Goal: Transaction & Acquisition: Purchase product/service

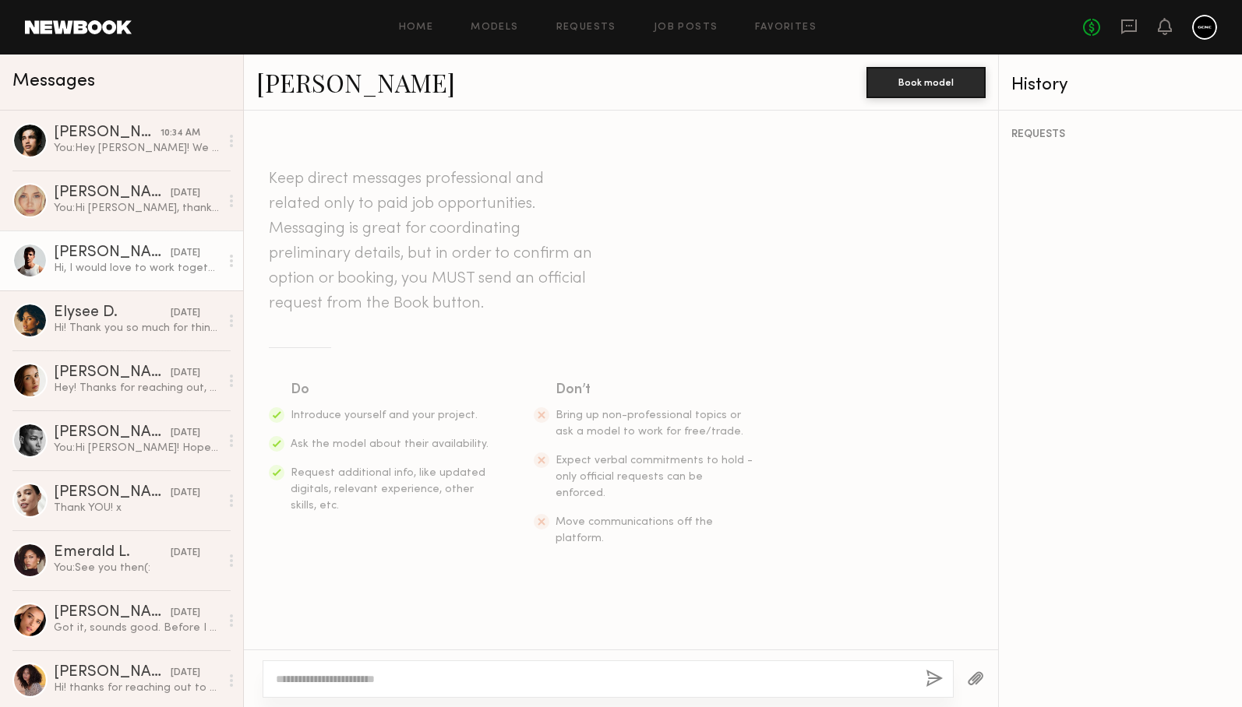
scroll to position [284, 0]
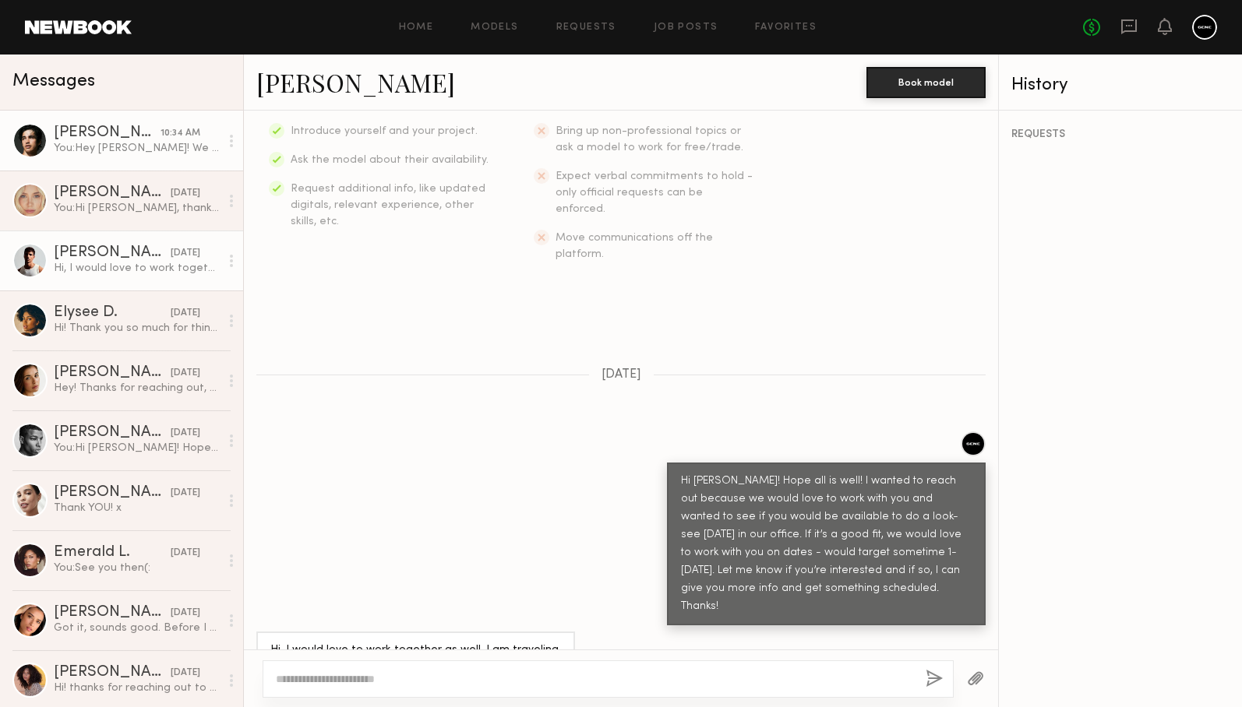
click at [139, 160] on link "Jessey S. 10:34 AM You: Hey Jessey! We would love to do a three hour sunset sho…" at bounding box center [121, 141] width 243 height 60
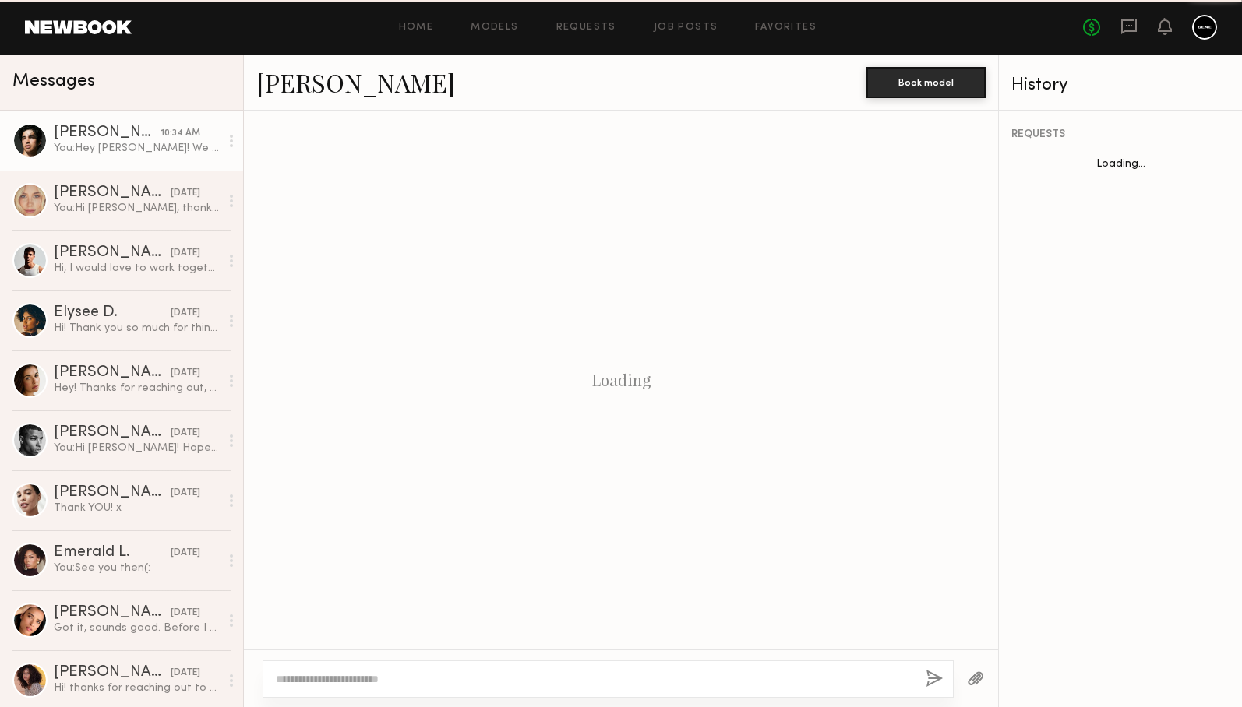
scroll to position [802, 0]
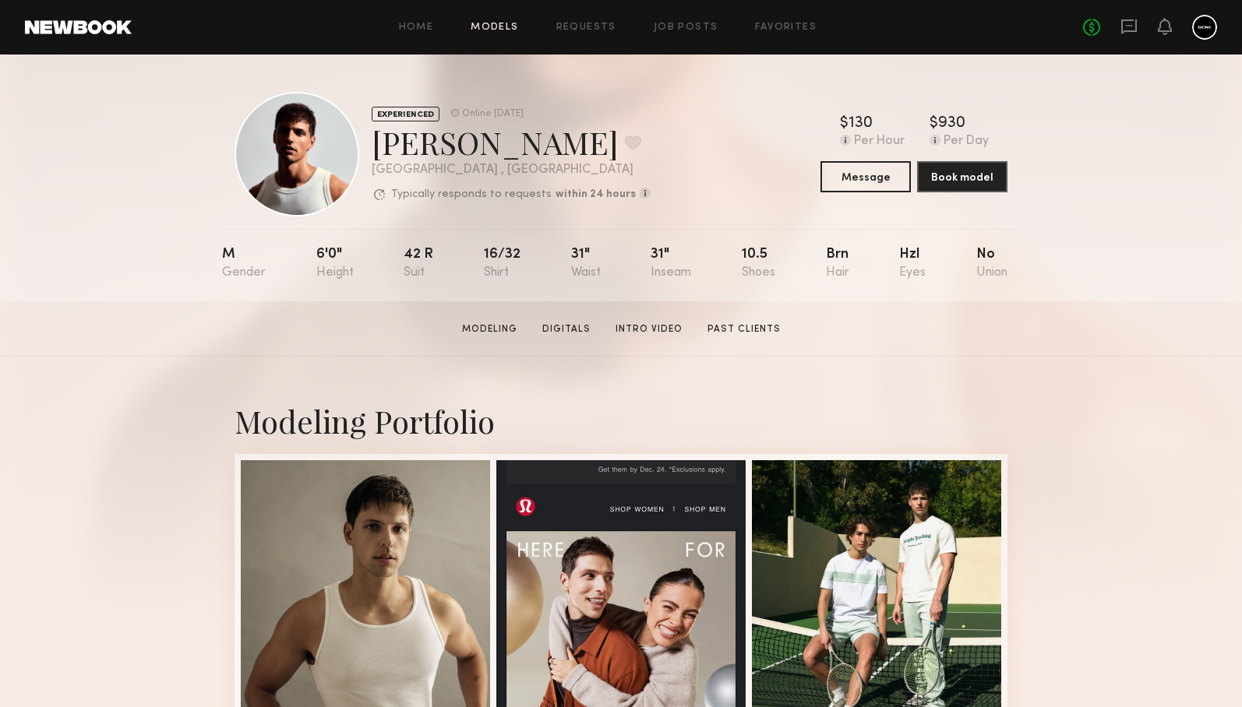
click at [493, 23] on link "Models" at bounding box center [494, 28] width 48 height 10
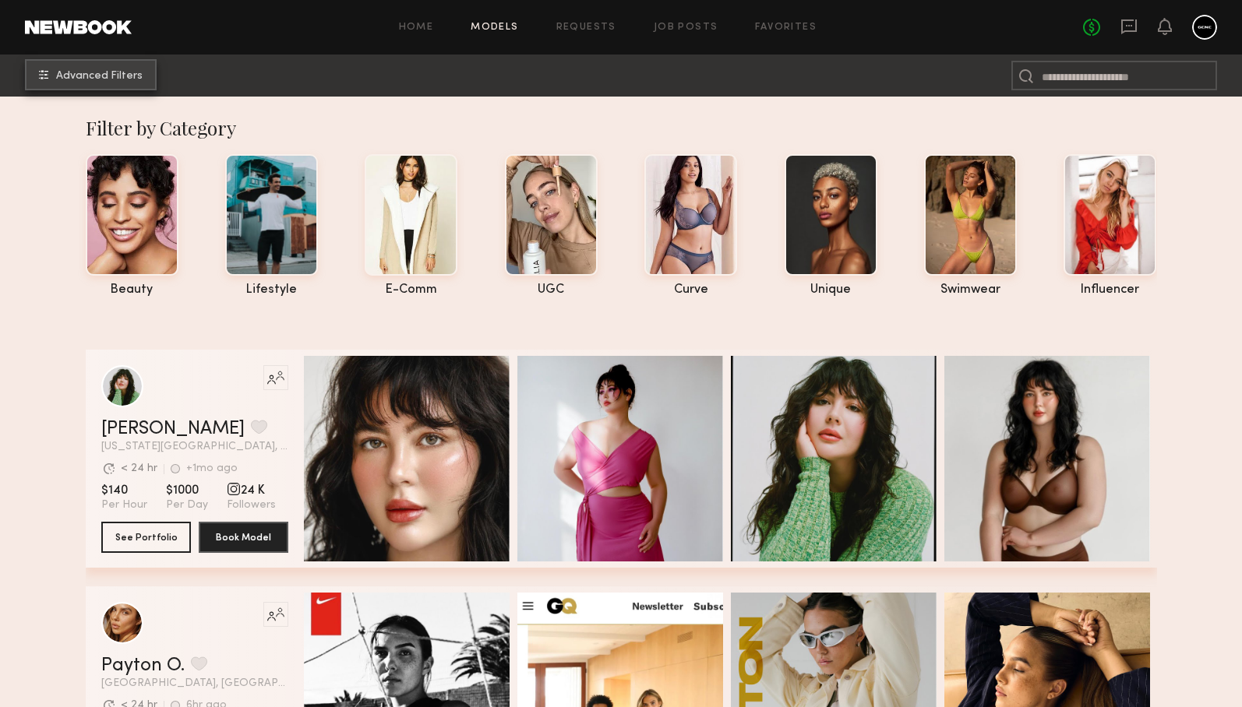
click at [130, 79] on span "Advanced Filters" at bounding box center [99, 76] width 86 height 11
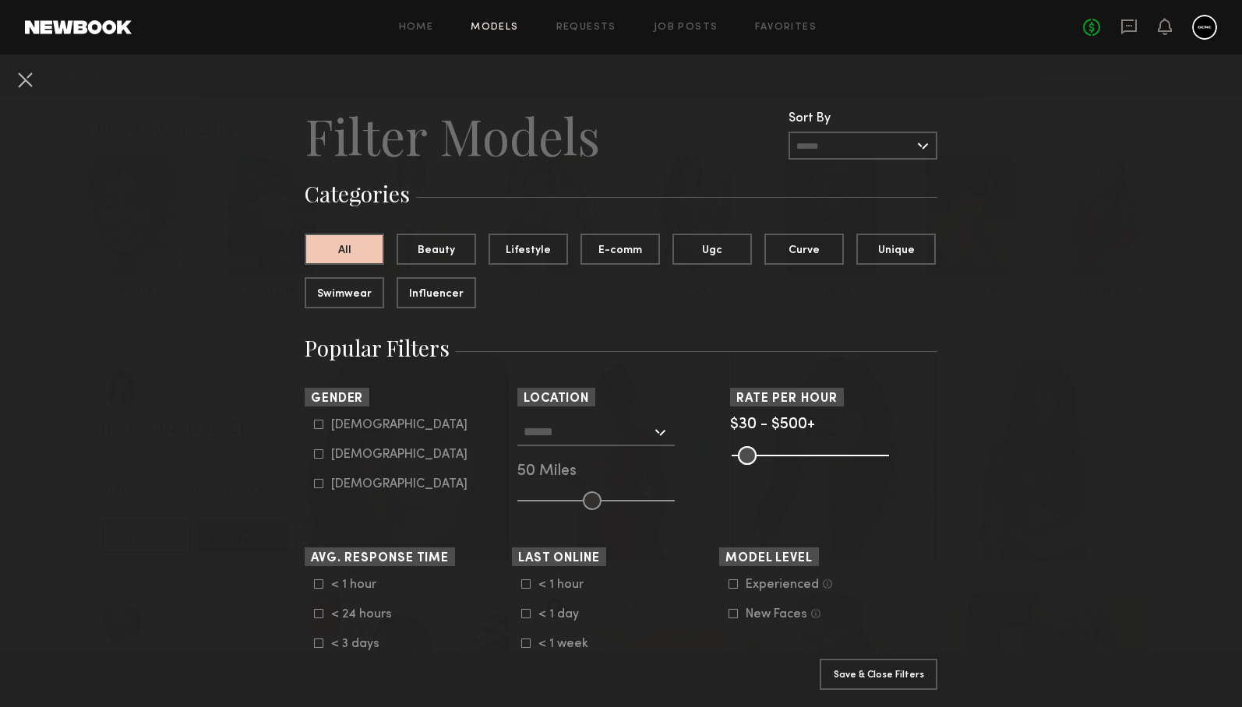
click at [318, 429] on icon at bounding box center [319, 425] width 9 height 9
type input "*"
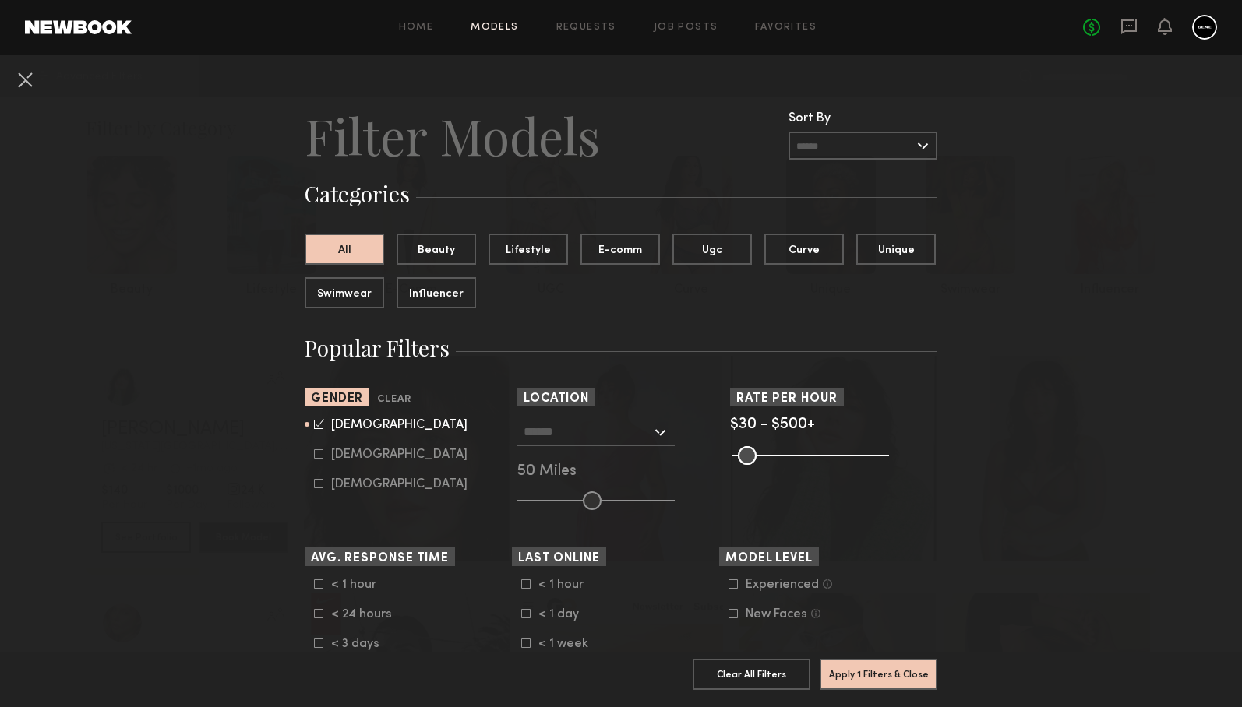
click at [623, 432] on input "text" at bounding box center [587, 431] width 128 height 26
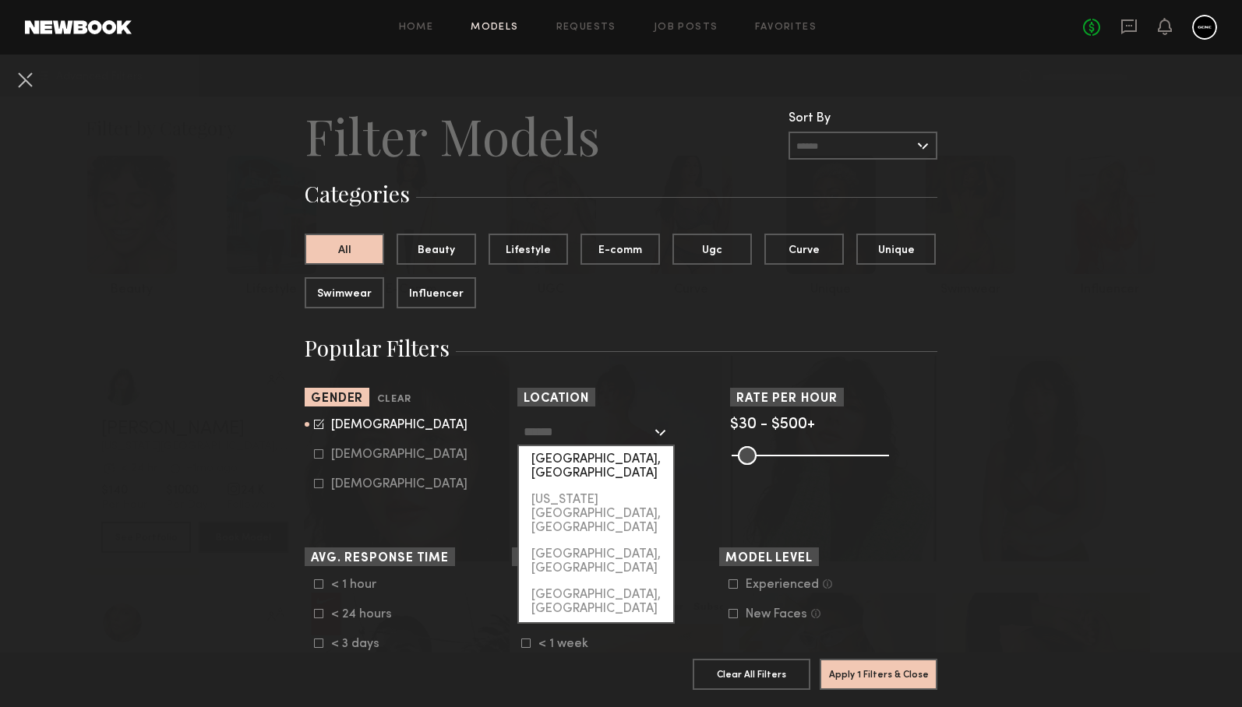
click at [587, 459] on div "[GEOGRAPHIC_DATA], [GEOGRAPHIC_DATA]" at bounding box center [596, 466] width 154 height 41
type input "**********"
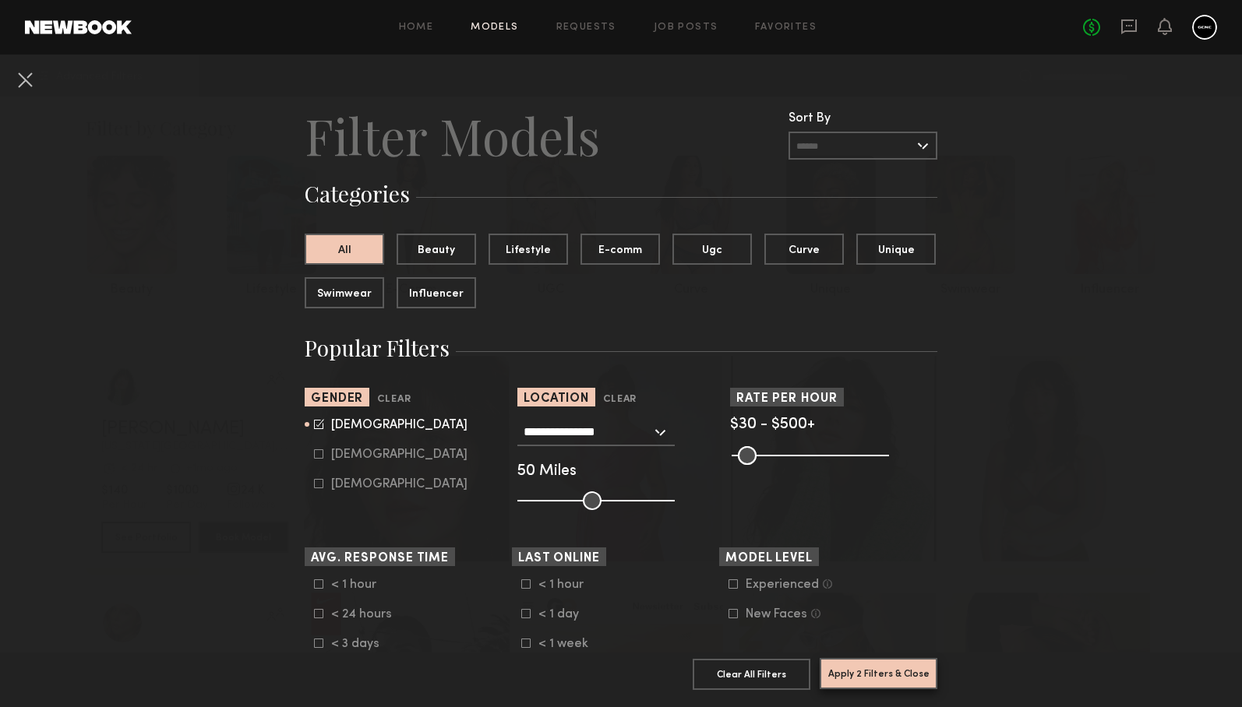
click at [868, 672] on button "Apply 2 Filters & Close" at bounding box center [878, 673] width 118 height 31
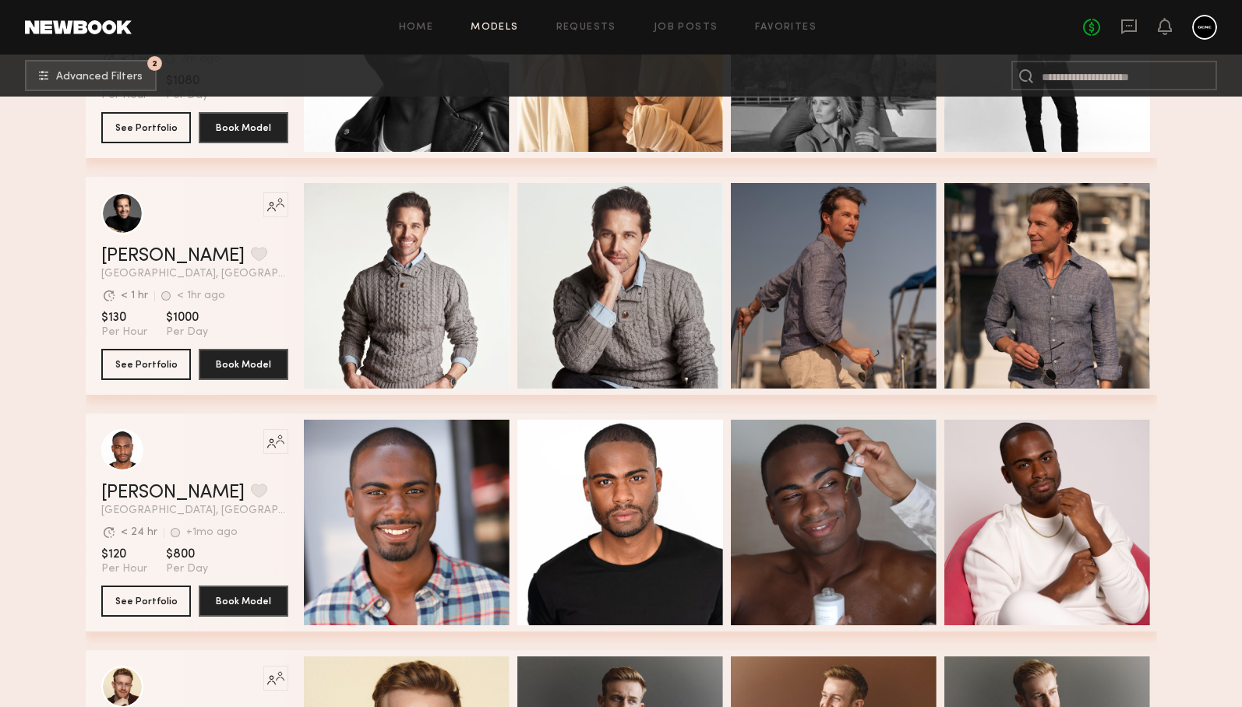
scroll to position [25761, 0]
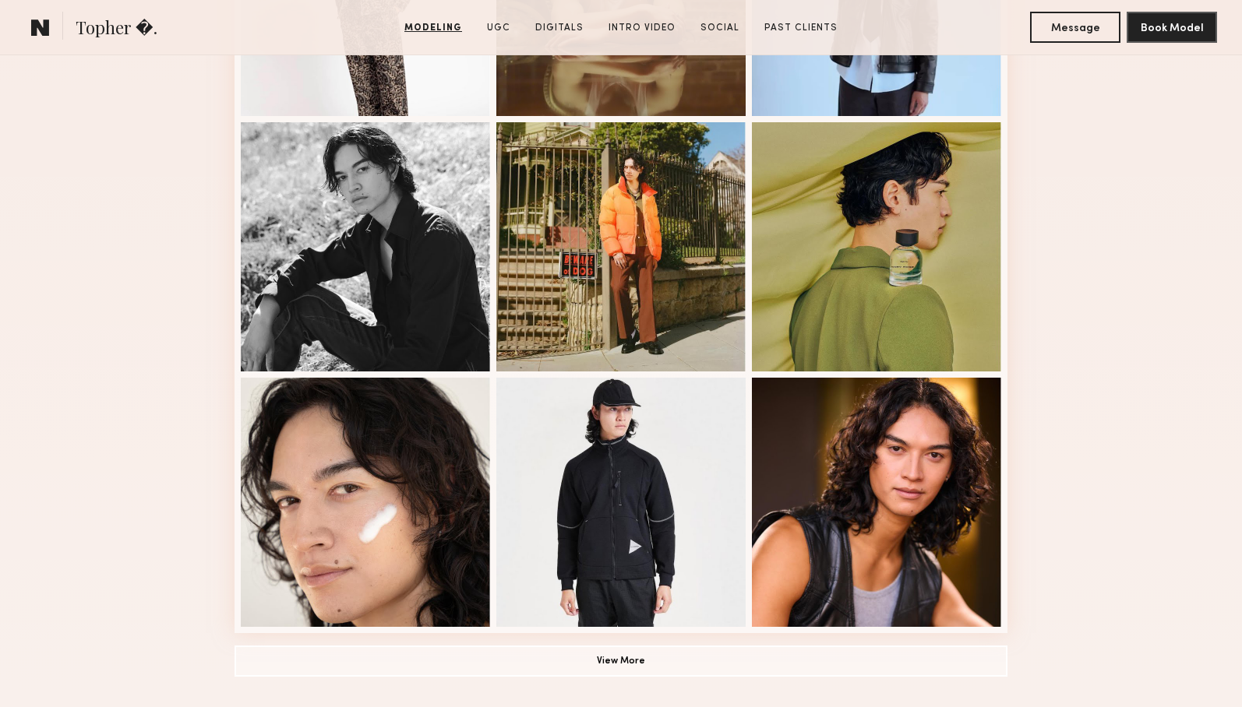
scroll to position [1062, 0]
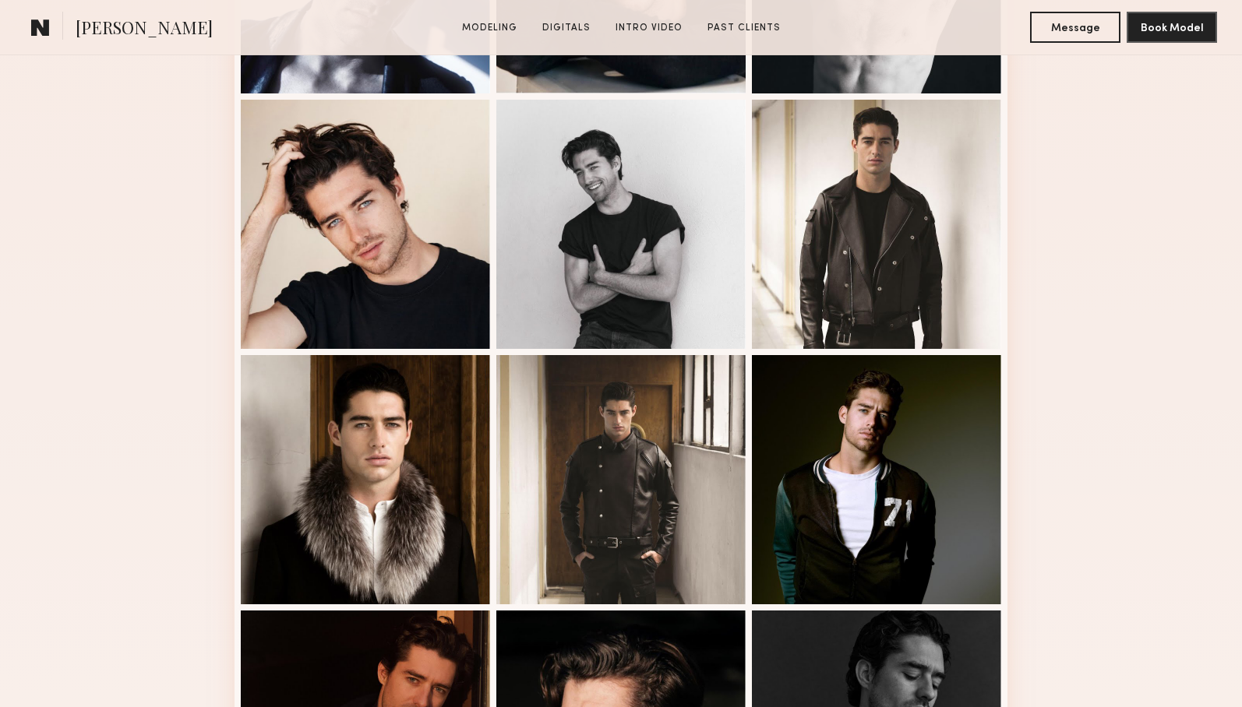
scroll to position [685, 0]
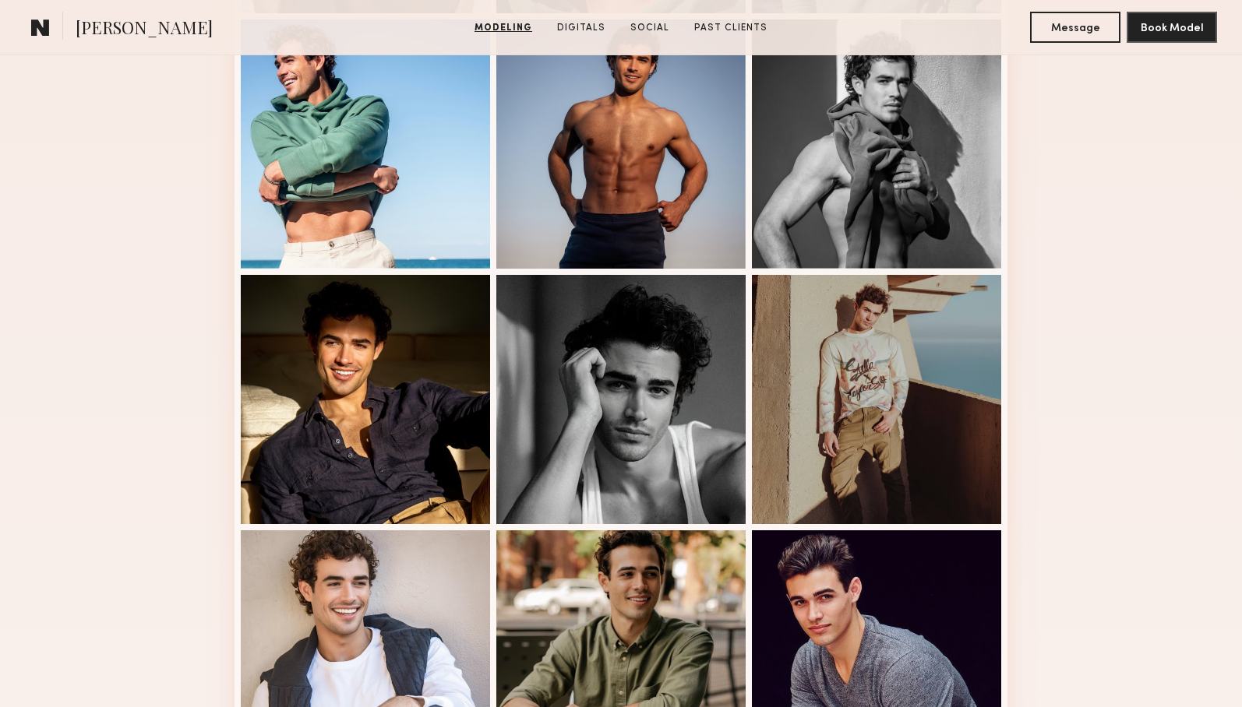
scroll to position [1185, 0]
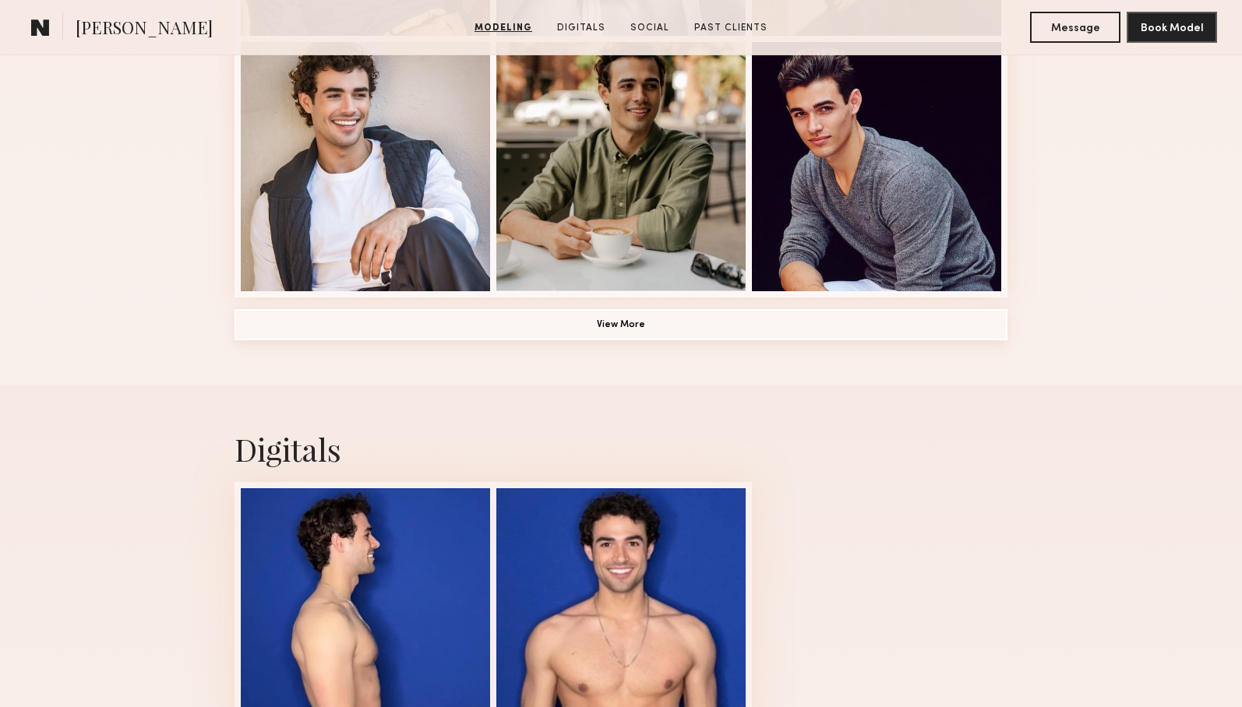
click at [657, 324] on button "View More" at bounding box center [620, 324] width 773 height 31
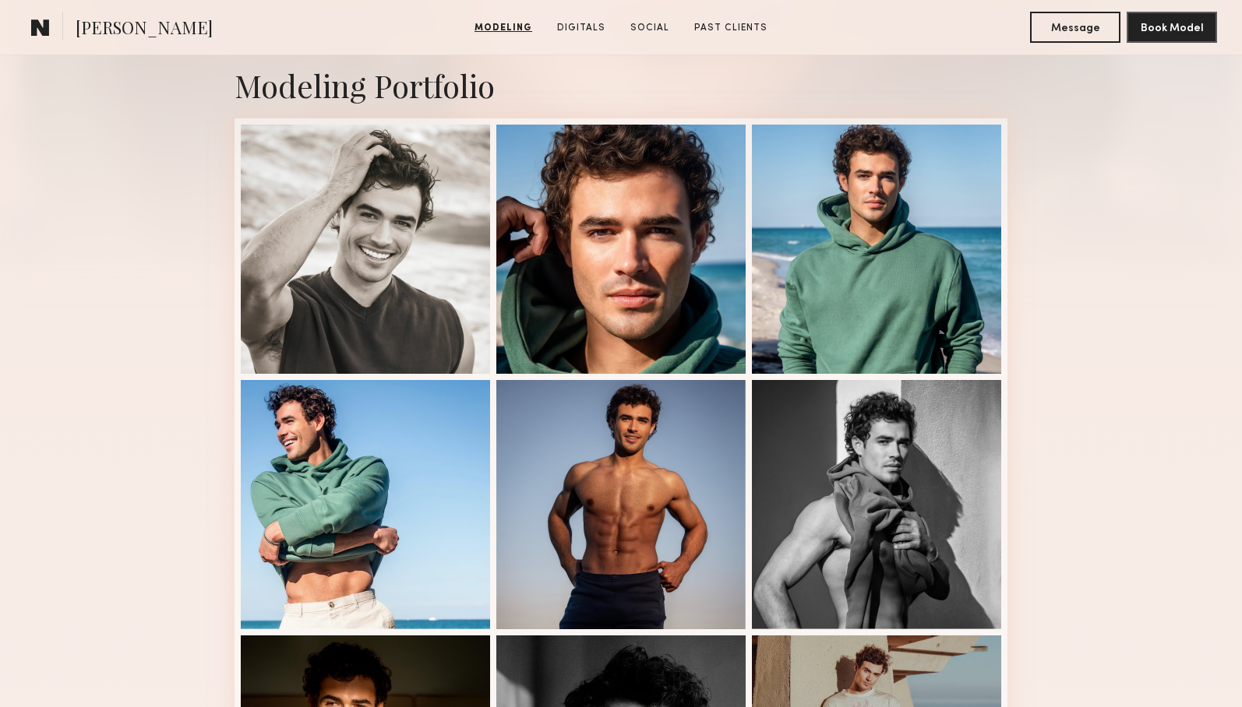
scroll to position [335, 0]
